Goal: Find specific page/section: Find specific page/section

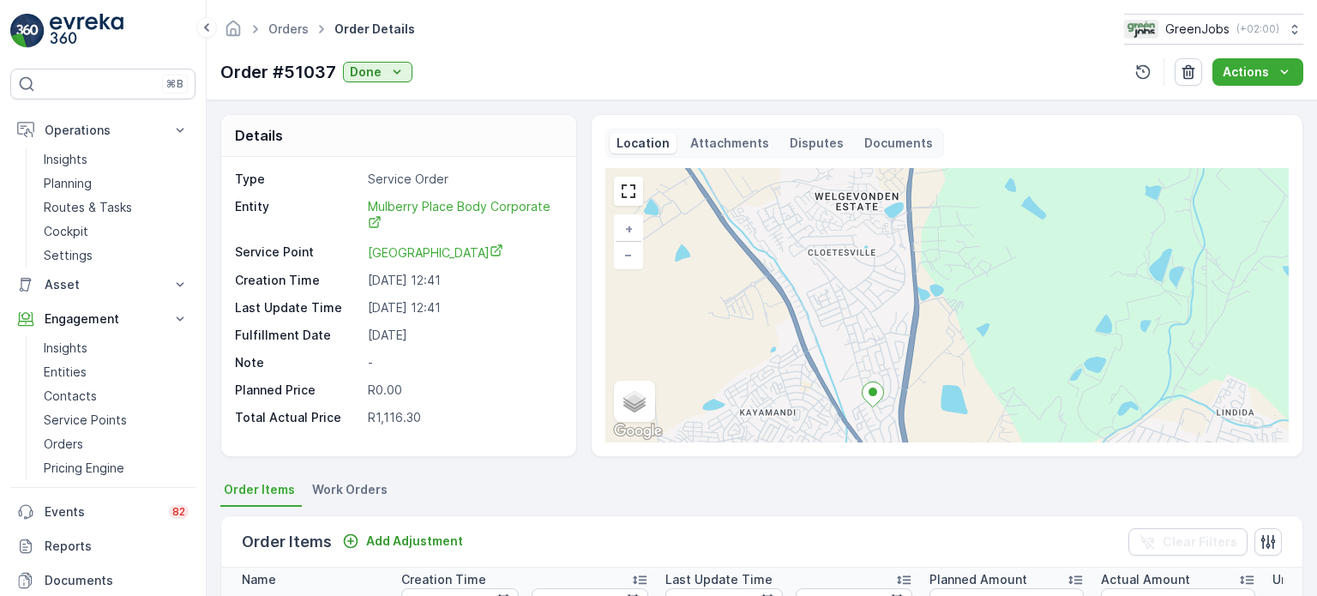
scroll to position [0, 328]
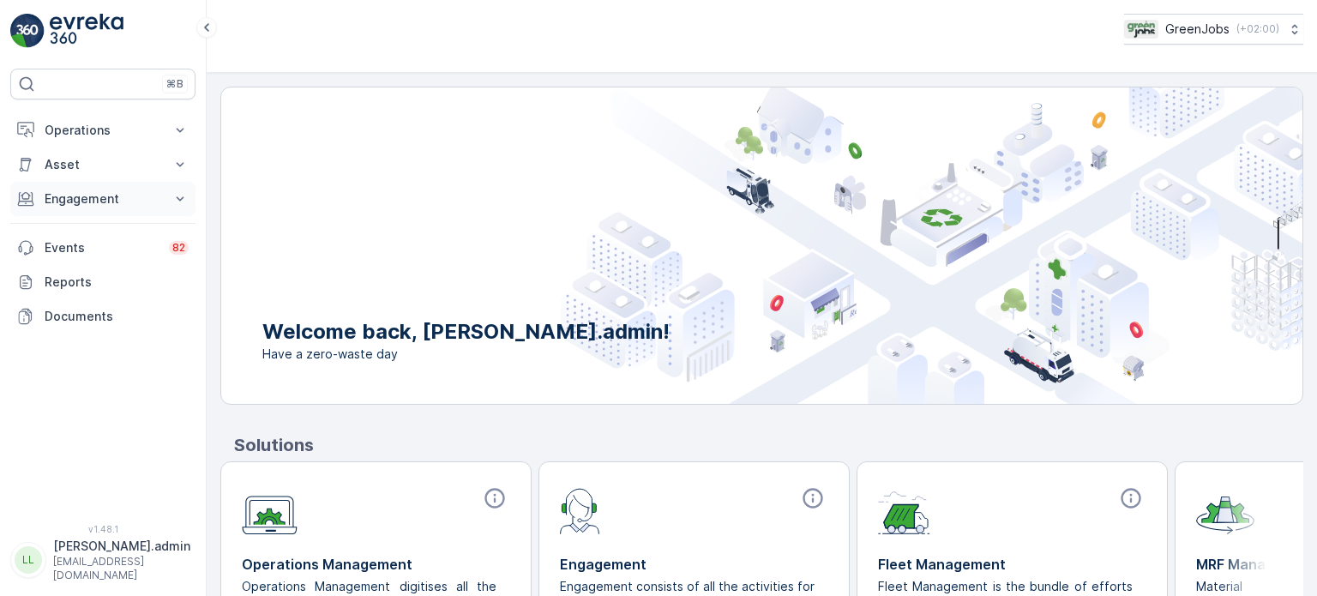
click at [87, 193] on p "Engagement" at bounding box center [103, 198] width 117 height 17
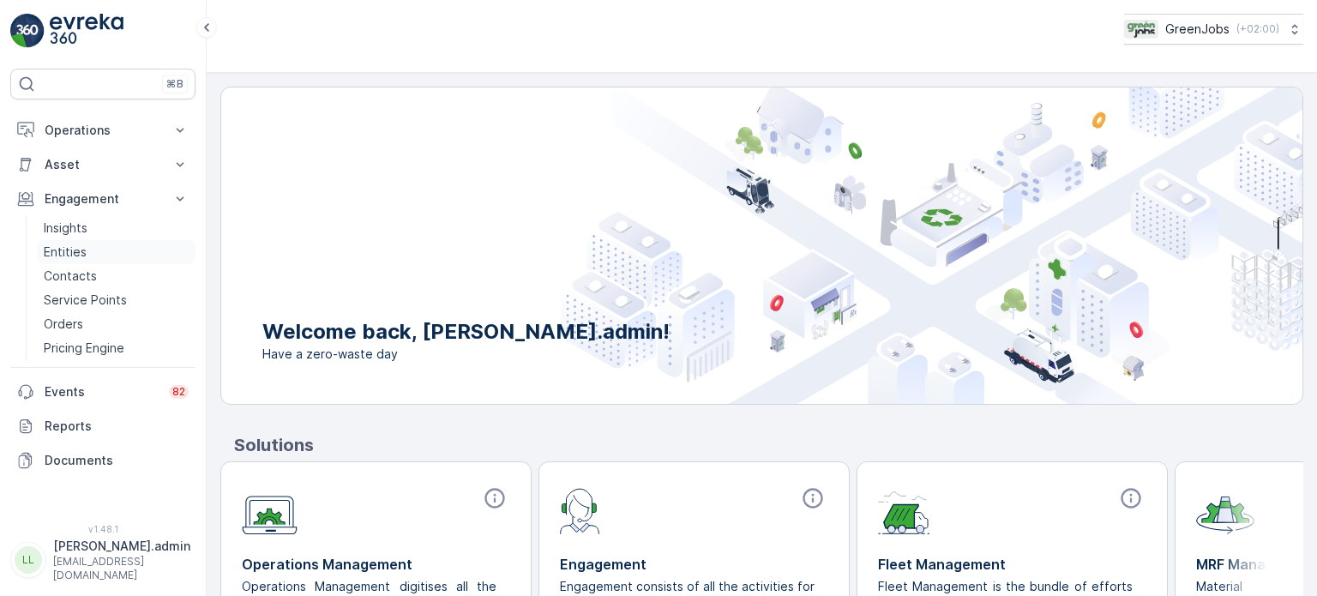
click at [63, 255] on p "Entities" at bounding box center [65, 251] width 43 height 17
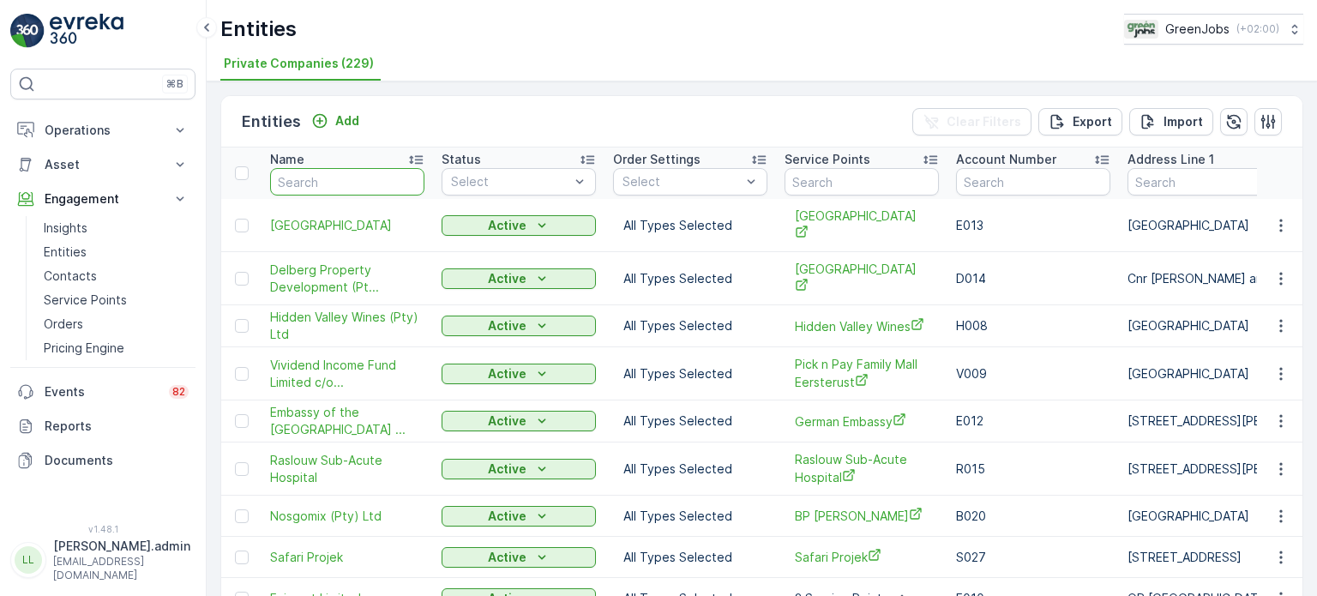
click at [336, 172] on input "text" at bounding box center [347, 181] width 154 height 27
type input "becksberg"
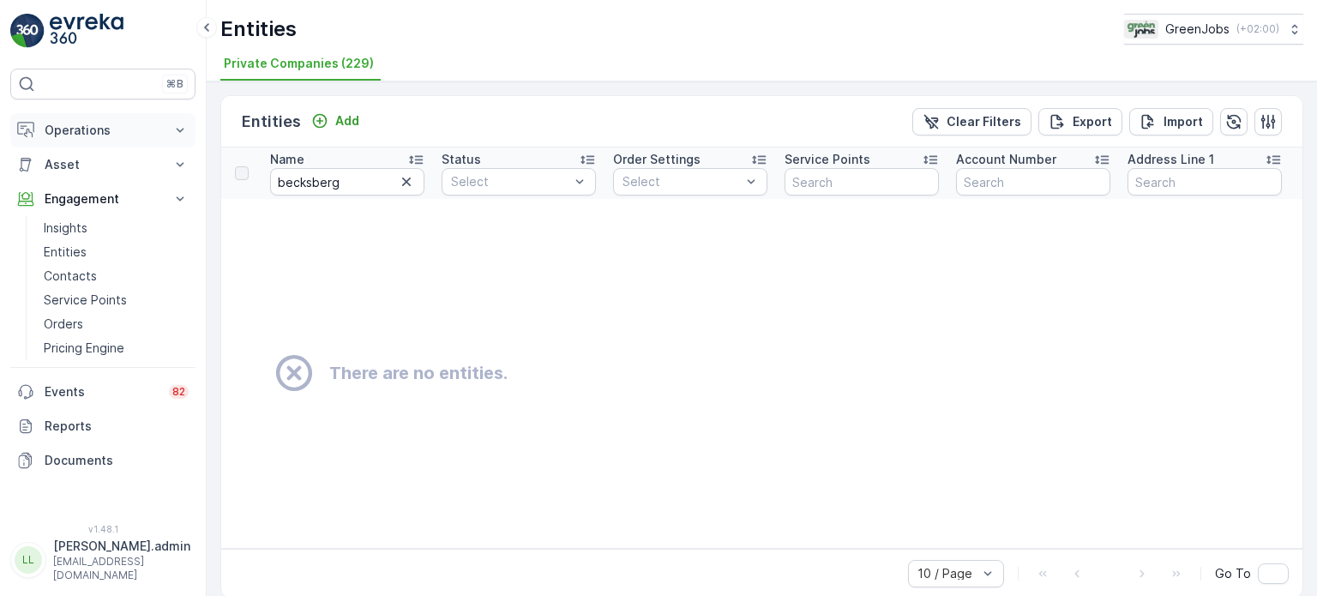
click at [90, 127] on p "Operations" at bounding box center [103, 130] width 117 height 17
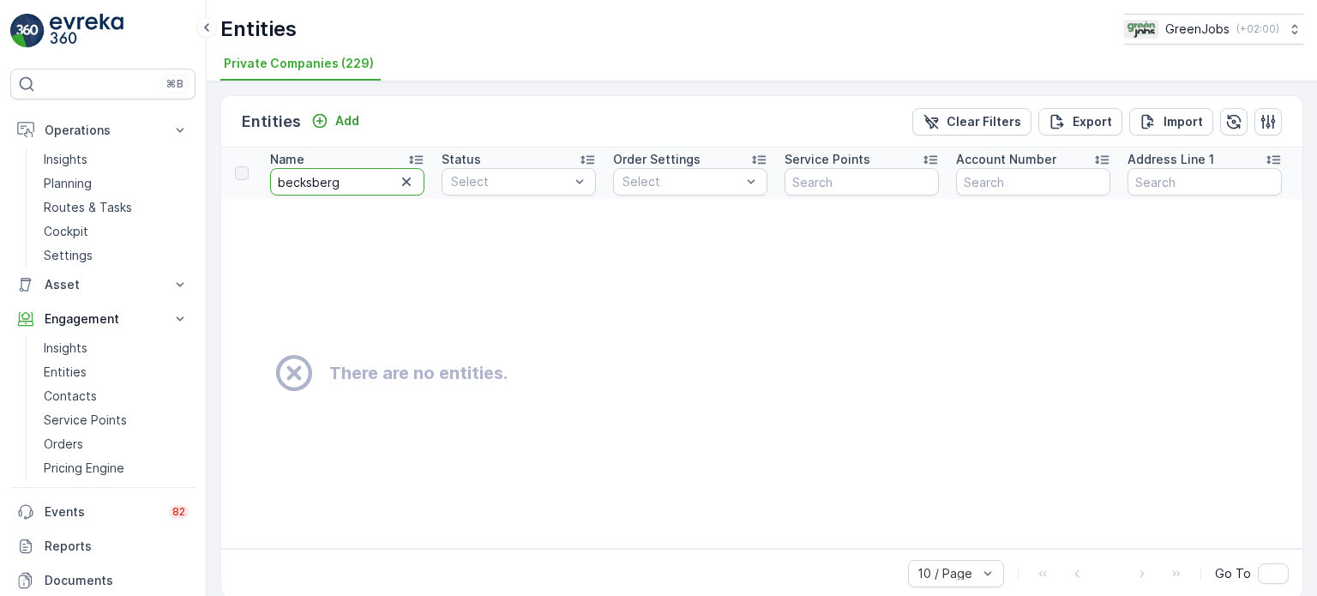
drag, startPoint x: 346, startPoint y: 181, endPoint x: 211, endPoint y: 168, distance: 136.0
click at [211, 168] on div "Entities Add Clear Filters Export Import Name becksberg Status Select Order Set…" at bounding box center [762, 338] width 1110 height 514
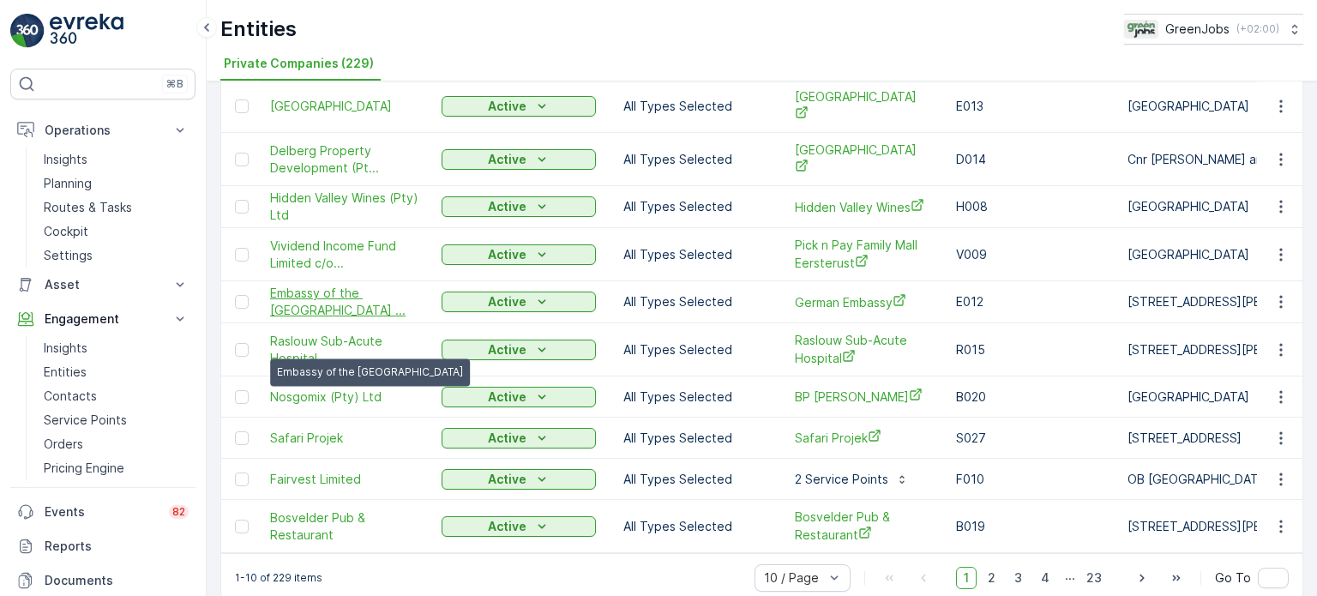
scroll to position [122, 0]
